Goal: Use online tool/utility

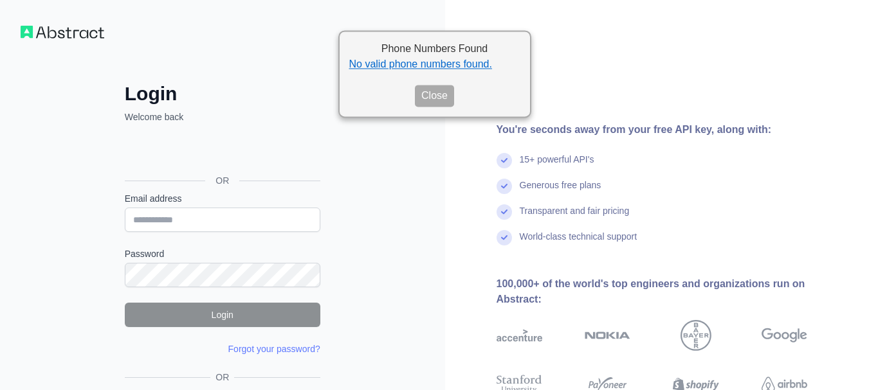
drag, startPoint x: 0, startPoint y: 0, endPoint x: 421, endPoint y: 97, distance: 431.8
click at [425, 95] on button "Close" at bounding box center [434, 96] width 39 height 22
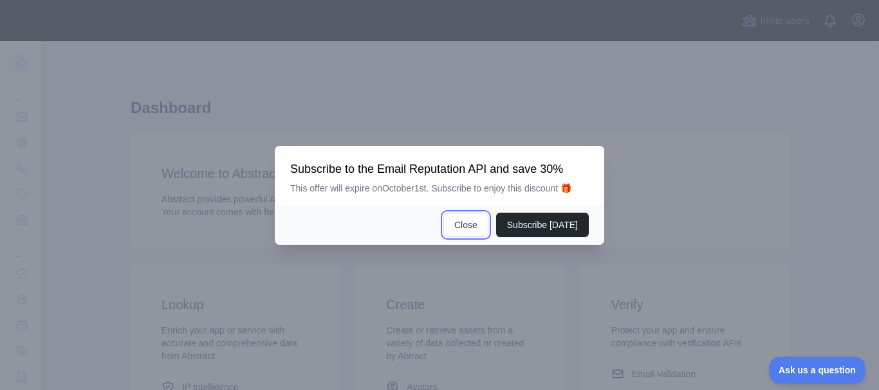
click at [475, 224] on button "Close" at bounding box center [465, 225] width 45 height 24
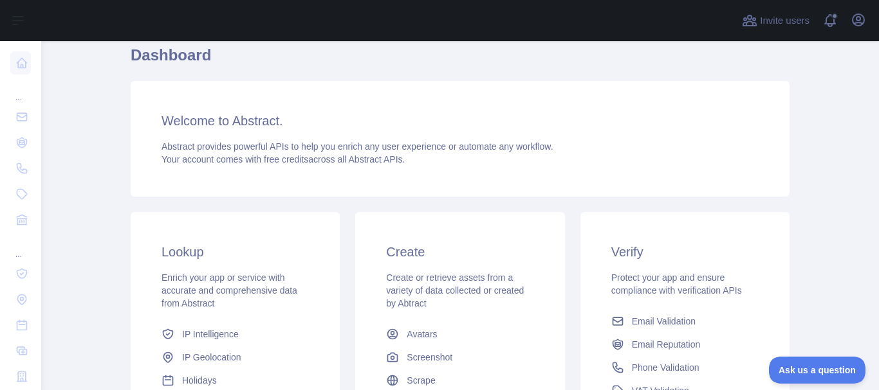
scroll to position [129, 0]
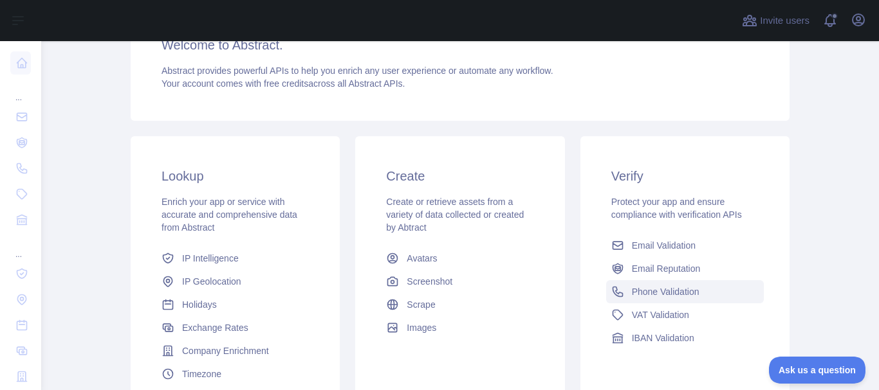
click at [639, 289] on span "Phone Validation" at bounding box center [666, 292] width 68 height 13
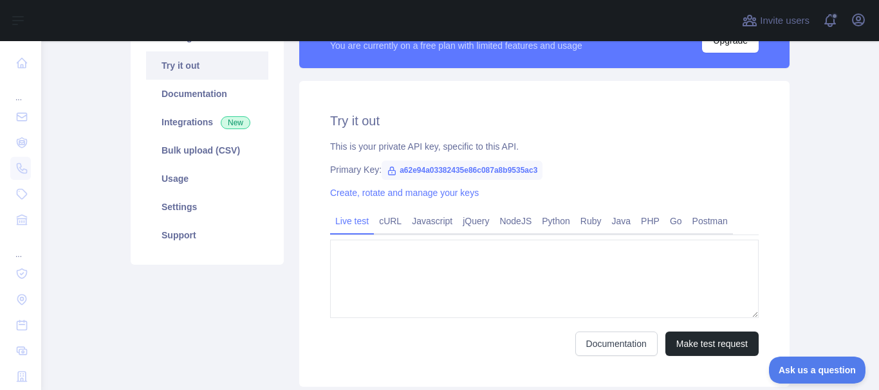
type textarea "**********"
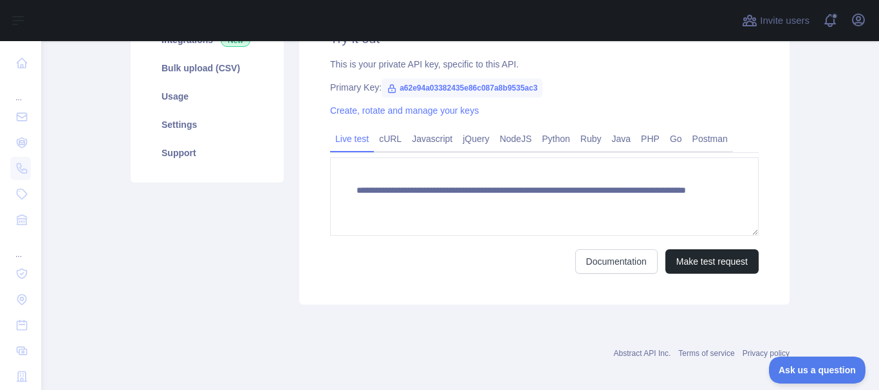
scroll to position [280, 0]
